Goal: Task Accomplishment & Management: Use online tool/utility

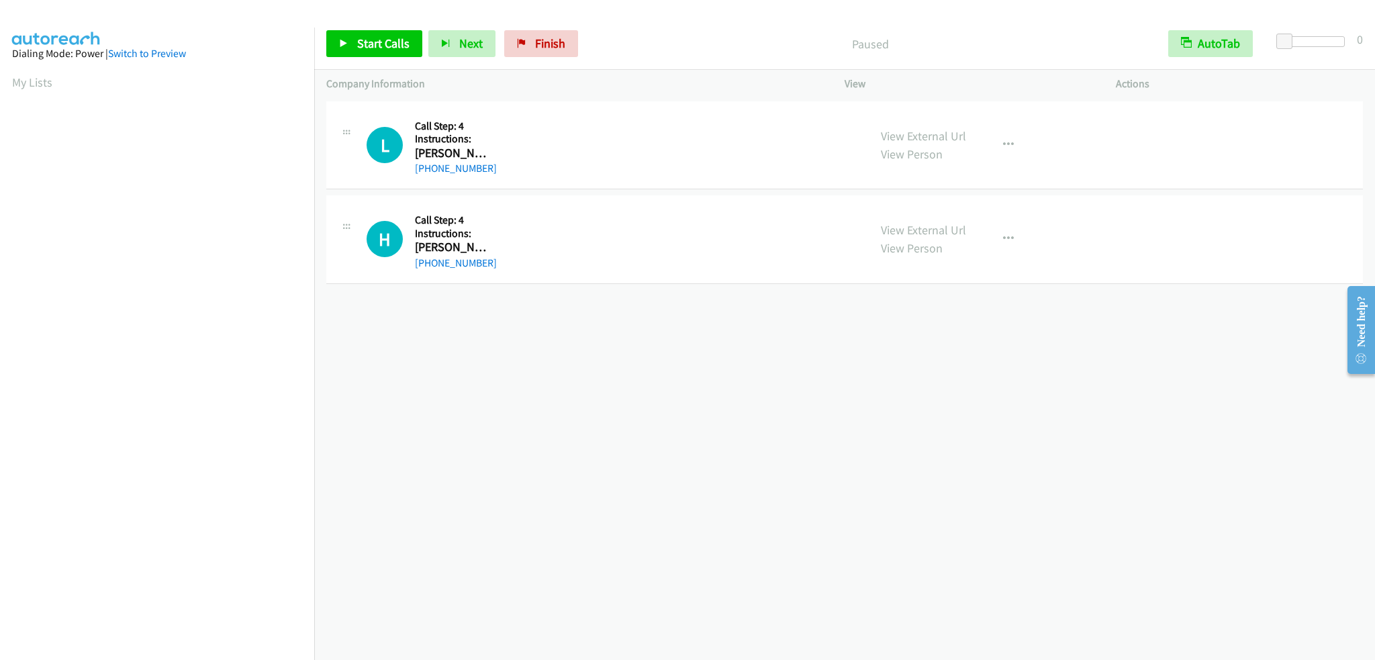
click at [560, 233] on div "H Callback Scheduled Call Step: 4 Instructions: [PERSON_NAME] [GEOGRAPHIC_DATA]…" at bounding box center [612, 239] width 490 height 64
click at [450, 44] on button "Next" at bounding box center [461, 43] width 67 height 27
drag, startPoint x: 472, startPoint y: 40, endPoint x: 494, endPoint y: 41, distance: 22.2
click at [479, 40] on button "Next" at bounding box center [461, 43] width 67 height 27
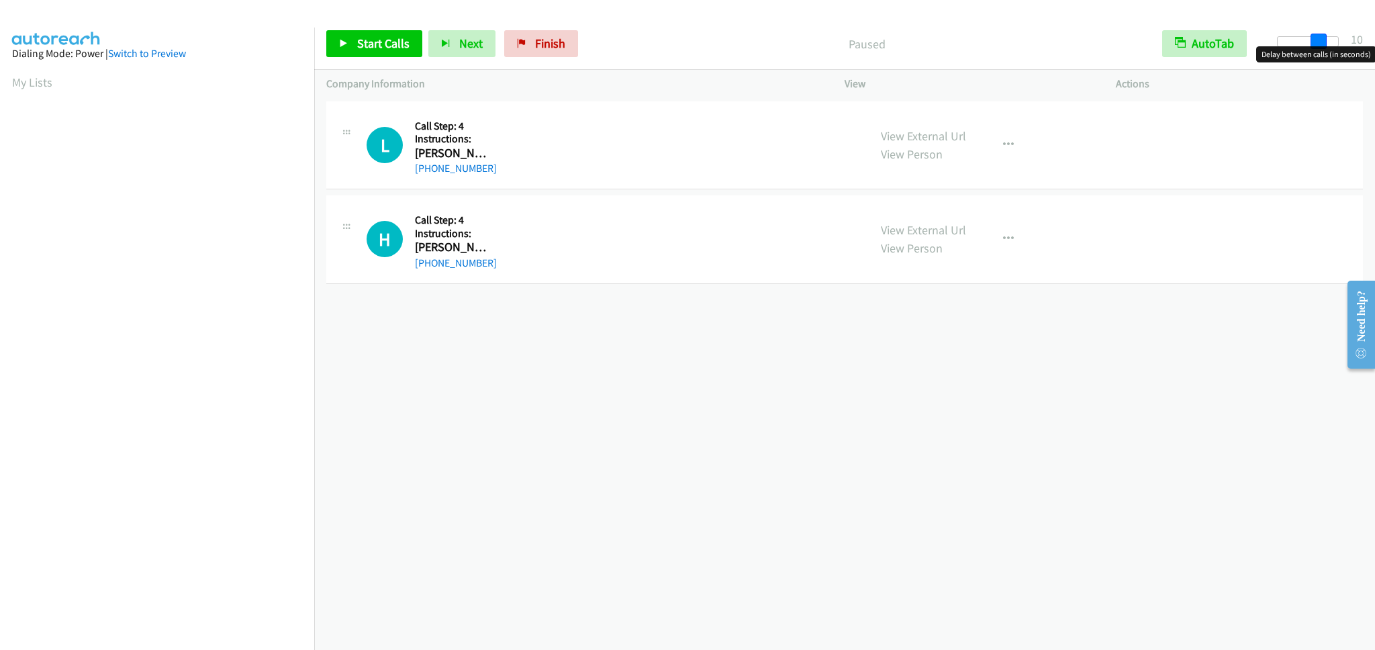
drag, startPoint x: 1285, startPoint y: 38, endPoint x: 1324, endPoint y: 48, distance: 41.0
click at [1324, 48] on body "Start Calls Pause Next Finish Paused AutoTab AutoTab 10 Company Information Inf…" at bounding box center [687, 32] width 1375 height 64
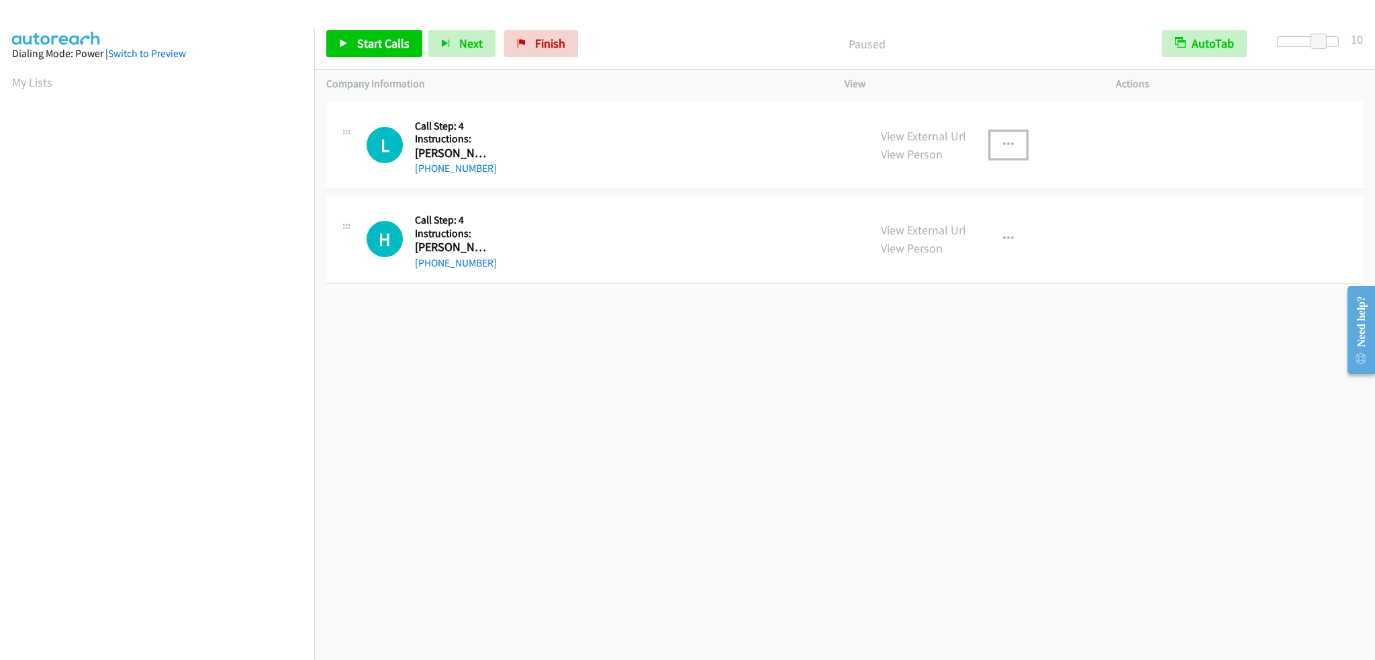
click at [1005, 143] on icon "button" at bounding box center [1008, 145] width 11 height 11
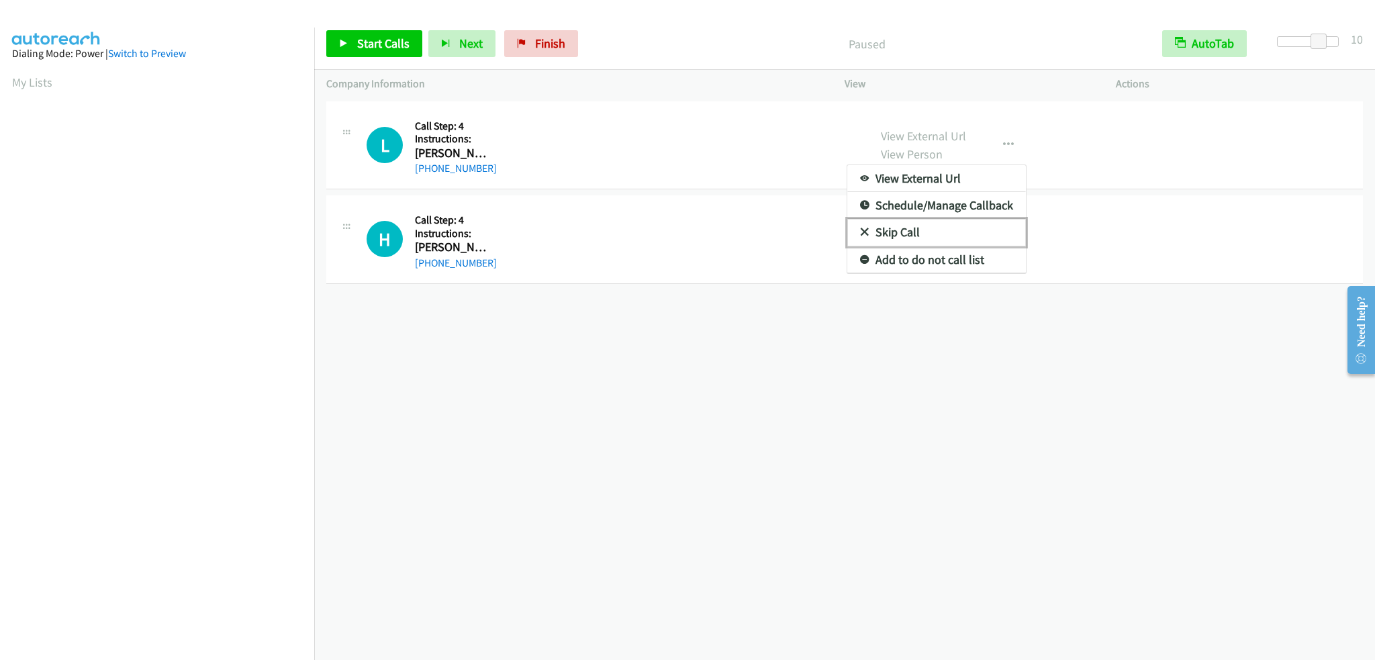
click at [897, 232] on link "Skip Call" at bounding box center [936, 232] width 179 height 27
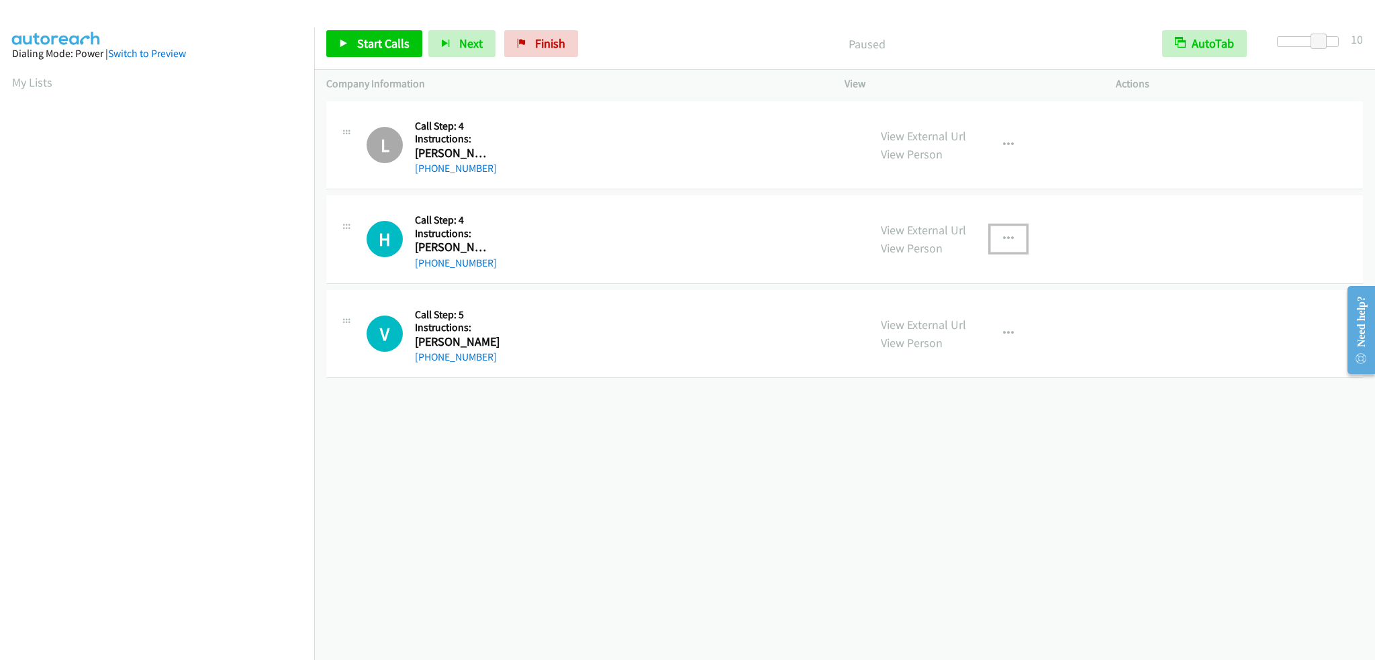
click at [1004, 238] on icon "button" at bounding box center [1008, 239] width 11 height 11
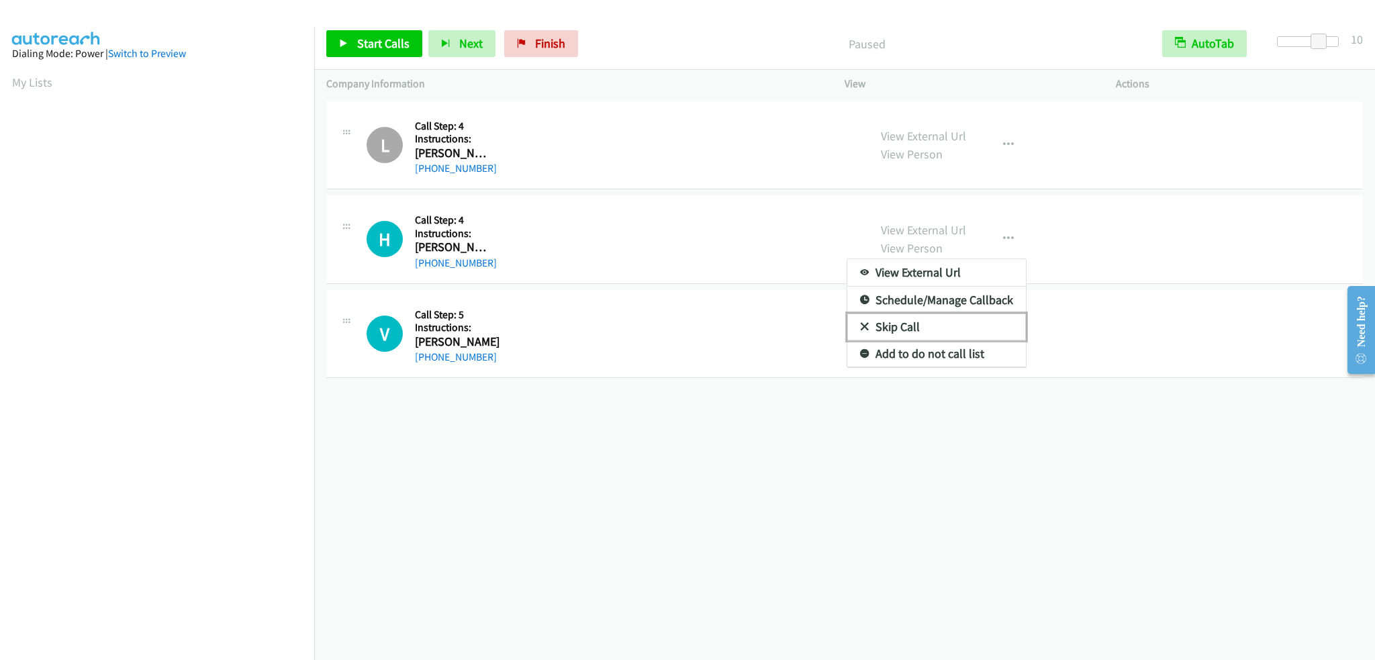
click at [919, 318] on link "Skip Call" at bounding box center [936, 327] width 179 height 27
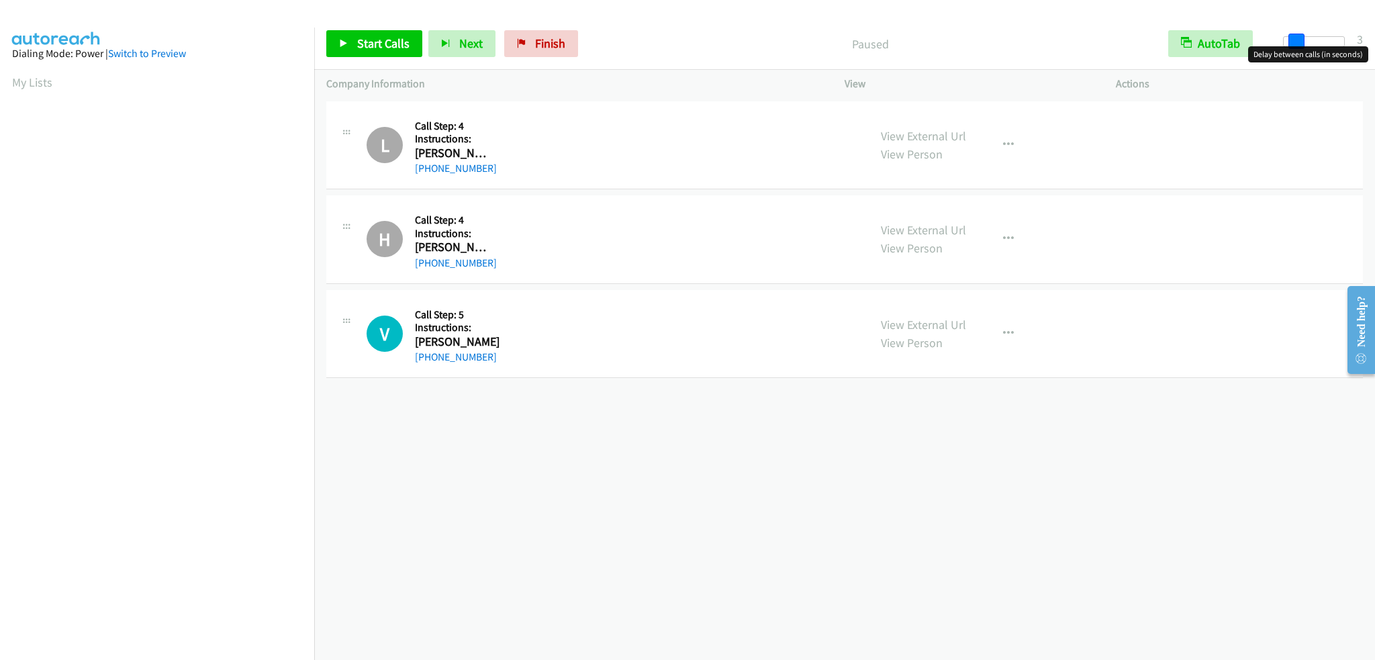
drag, startPoint x: 1319, startPoint y: 44, endPoint x: 1291, endPoint y: 56, distance: 30.7
click at [1291, 56] on body "Start Calls Pause Next Finish Paused AutoTab AutoTab 3 Company Information Info…" at bounding box center [687, 32] width 1375 height 64
click at [366, 42] on span "Start Calls" at bounding box center [383, 43] width 52 height 15
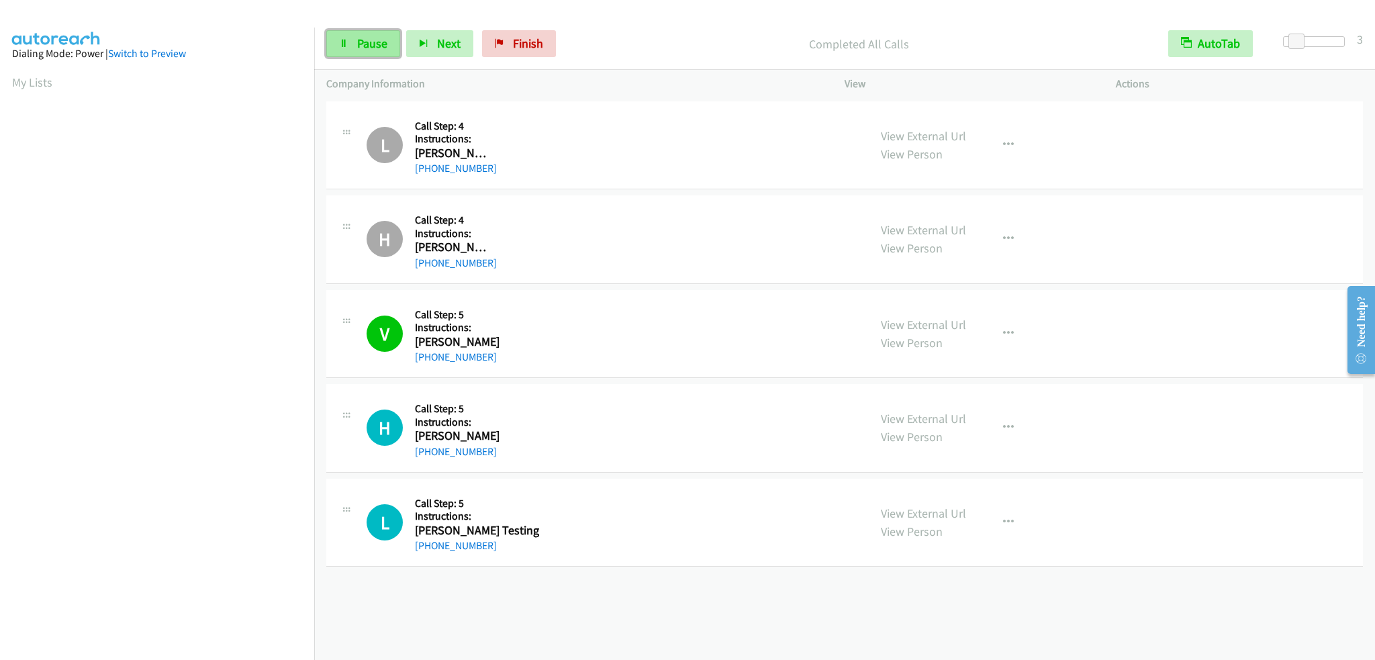
click at [371, 52] on link "Pause" at bounding box center [363, 43] width 74 height 27
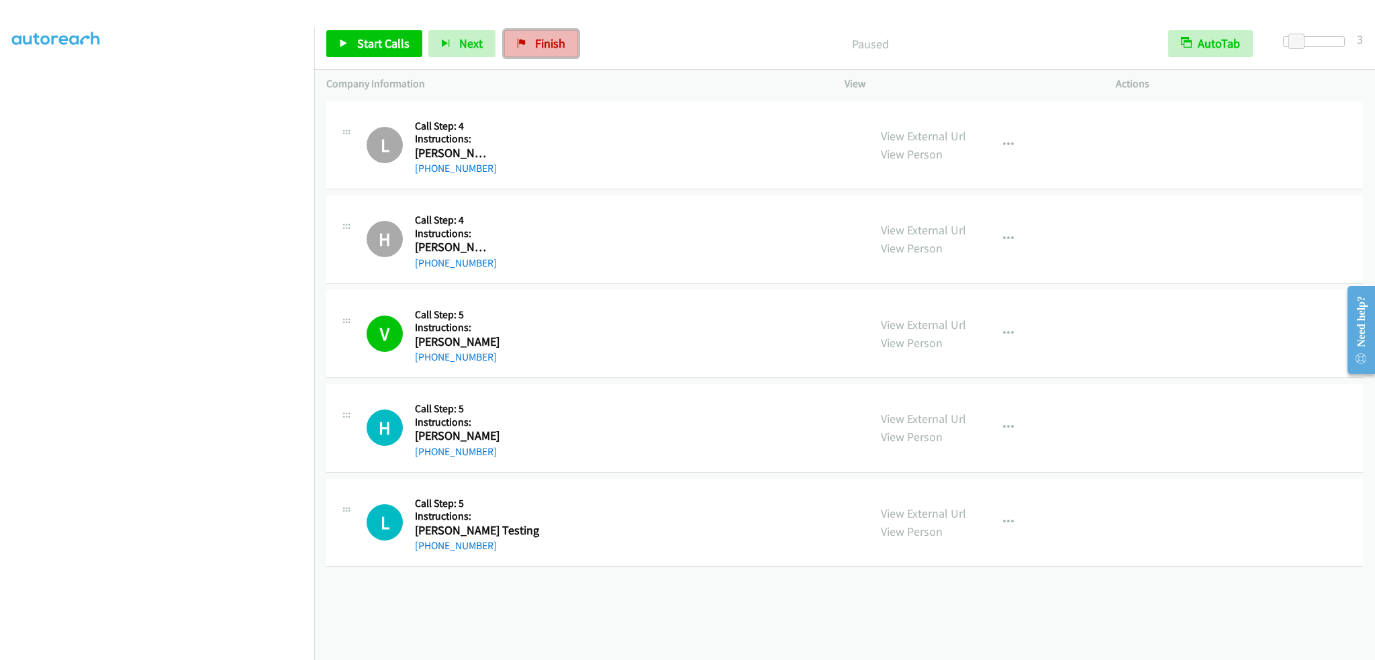
click at [554, 40] on span "Finish" at bounding box center [550, 43] width 30 height 15
